Goal: Task Accomplishment & Management: Use online tool/utility

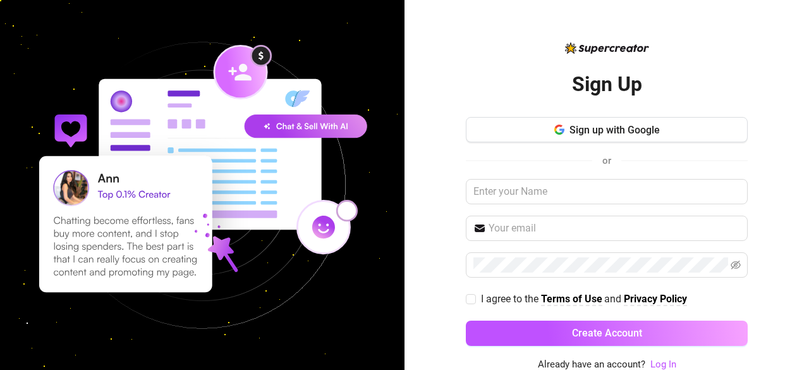
click at [655, 361] on link "Log In" at bounding box center [663, 363] width 26 height 11
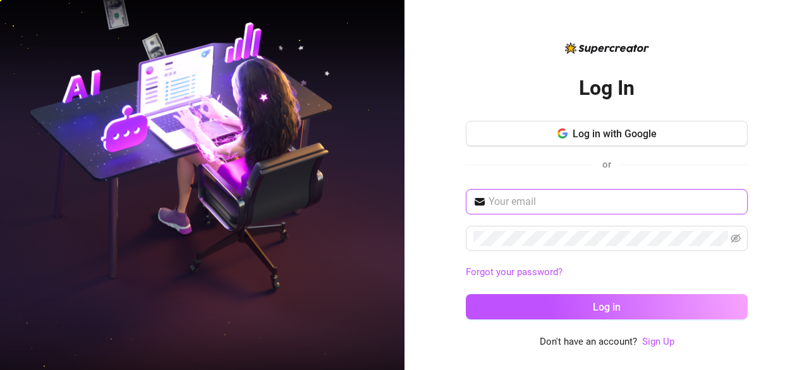
click at [555, 200] on input "text" at bounding box center [615, 201] width 252 height 15
type input "jessaomega97@gmail.com"
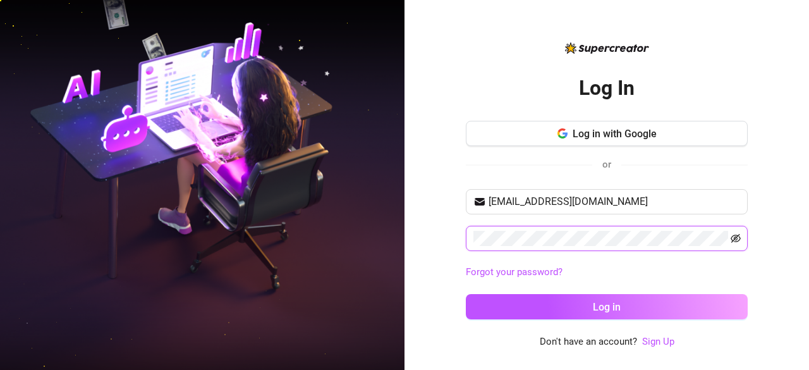
click at [735, 233] on icon "eye-invisible" at bounding box center [736, 238] width 10 height 10
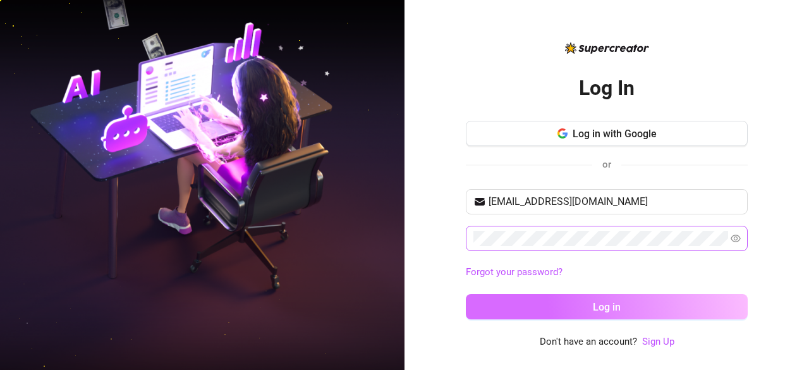
click at [639, 313] on button "Log in" at bounding box center [607, 306] width 282 height 25
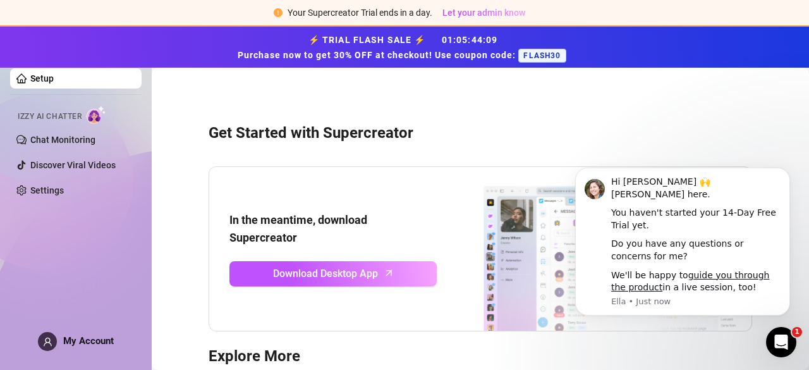
click at [197, 99] on div "Get Started with Supercreator In the meantime, download Supercreator Download D…" at bounding box center [480, 311] width 632 height 470
click at [785, 174] on icon "Dismiss notification" at bounding box center [786, 171] width 7 height 7
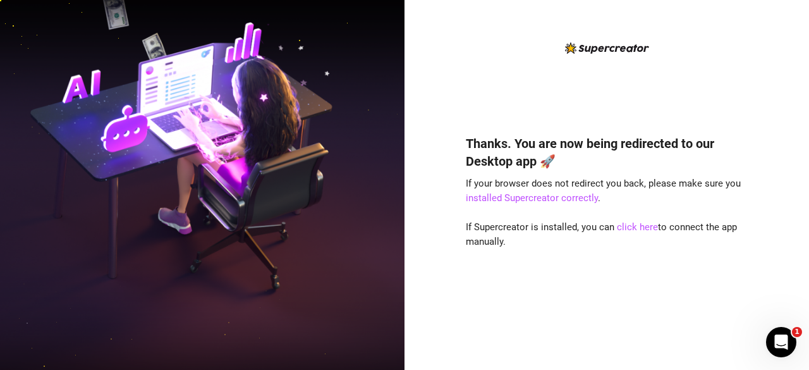
click at [703, 80] on div "Thanks. You are now being redirected to our Desktop app 🚀 If your browser does …" at bounding box center [607, 194] width 282 height 309
click at [626, 228] on link "click here" at bounding box center [637, 226] width 41 height 11
click at [631, 232] on link "click here" at bounding box center [637, 226] width 41 height 11
drag, startPoint x: 636, startPoint y: 228, endPoint x: 636, endPoint y: 217, distance: 10.7
click at [636, 228] on link "click here" at bounding box center [637, 226] width 41 height 11
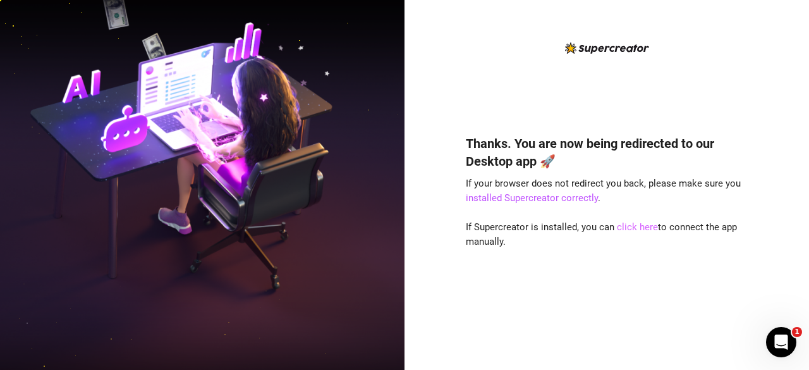
click at [624, 227] on link "click here" at bounding box center [637, 226] width 41 height 11
